Goal: Task Accomplishment & Management: Use online tool/utility

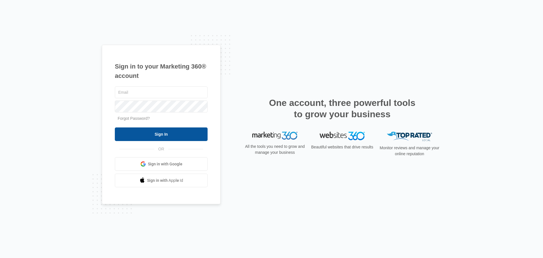
type input "jayme@integrityel.com"
click at [170, 135] on input "Sign In" at bounding box center [161, 134] width 93 height 14
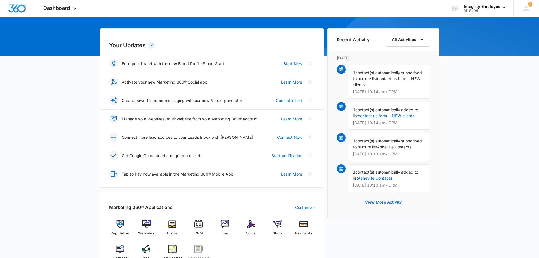
scroll to position [141, 0]
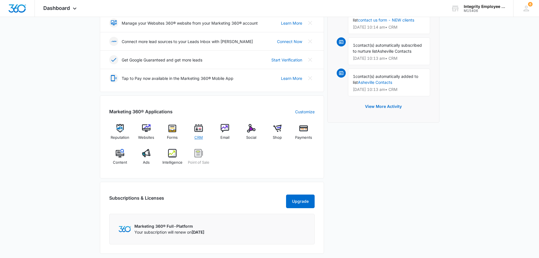
click at [208, 133] on div "CRM" at bounding box center [199, 134] width 22 height 20
